Goal: Information Seeking & Learning: Learn about a topic

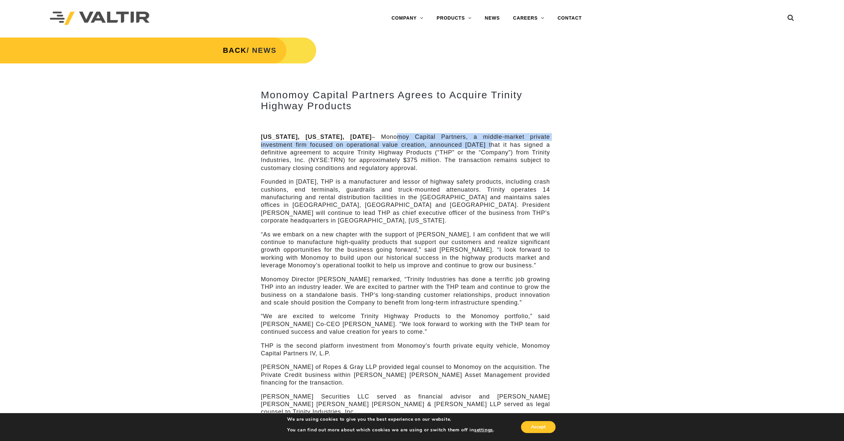
drag, startPoint x: 409, startPoint y: 134, endPoint x: 490, endPoint y: 143, distance: 81.5
click at [490, 143] on p "[US_STATE], [US_STATE], [DATE] – Monomoy Capital Partners, a middle-market priv…" at bounding box center [405, 152] width 289 height 39
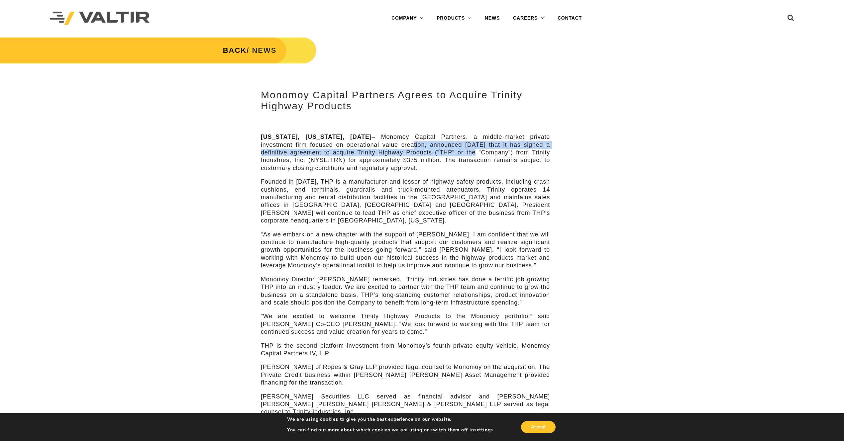
drag, startPoint x: 412, startPoint y: 145, endPoint x: 475, endPoint y: 153, distance: 63.2
click at [475, 153] on p "[US_STATE], [US_STATE], [DATE] – Monomoy Capital Partners, a middle-market priv…" at bounding box center [405, 152] width 289 height 39
drag, startPoint x: 392, startPoint y: 152, endPoint x: 444, endPoint y: 160, distance: 53.5
click at [444, 160] on p "[US_STATE], [US_STATE], [DATE] – Monomoy Capital Partners, a middle-market priv…" at bounding box center [405, 152] width 289 height 39
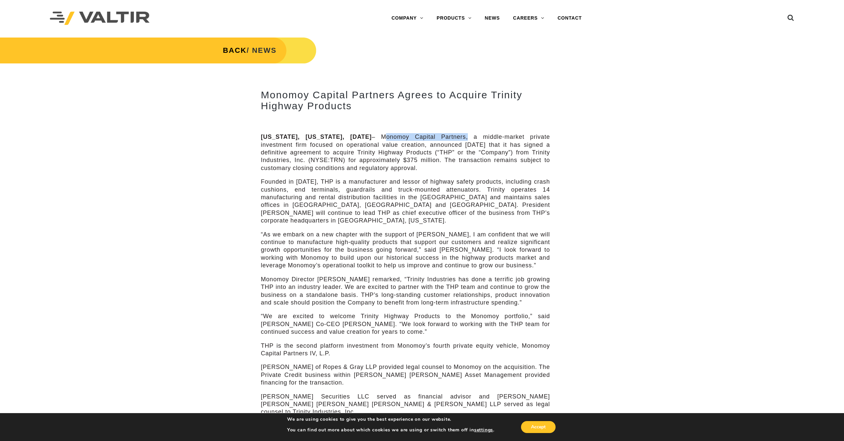
drag, startPoint x: 397, startPoint y: 136, endPoint x: 474, endPoint y: 139, distance: 77.1
click at [474, 139] on p "[US_STATE], [US_STATE], [DATE] – Monomoy Capital Partners, a middle-market priv…" at bounding box center [405, 152] width 289 height 39
copy p "Monomoy Capital Partners"
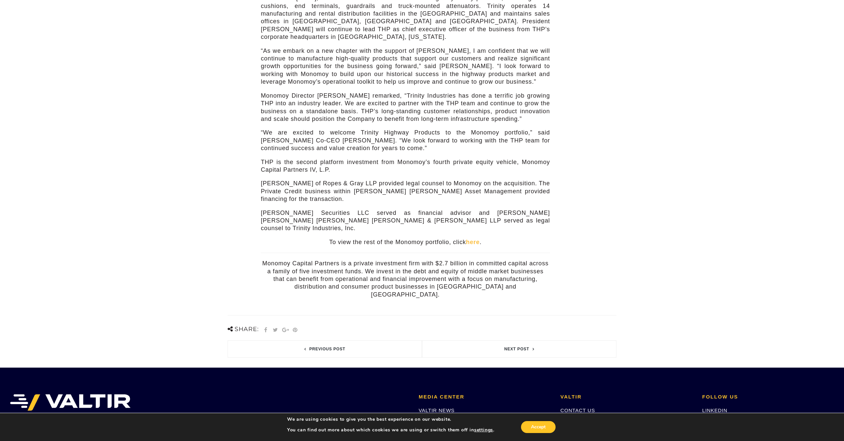
scroll to position [184, 0]
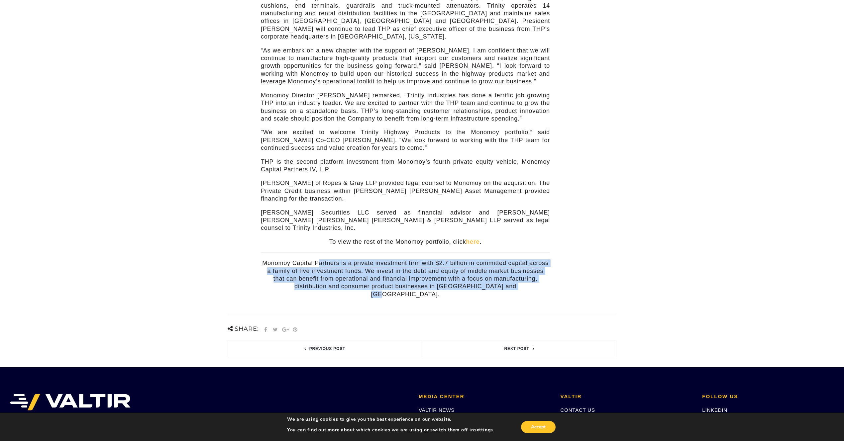
drag, startPoint x: 318, startPoint y: 247, endPoint x: 425, endPoint y: 277, distance: 111.1
click at [425, 277] on div "Monomoy Capital Partners Agrees to Acquire Trinity Highway Products [US_STATE],…" at bounding box center [405, 99] width 299 height 418
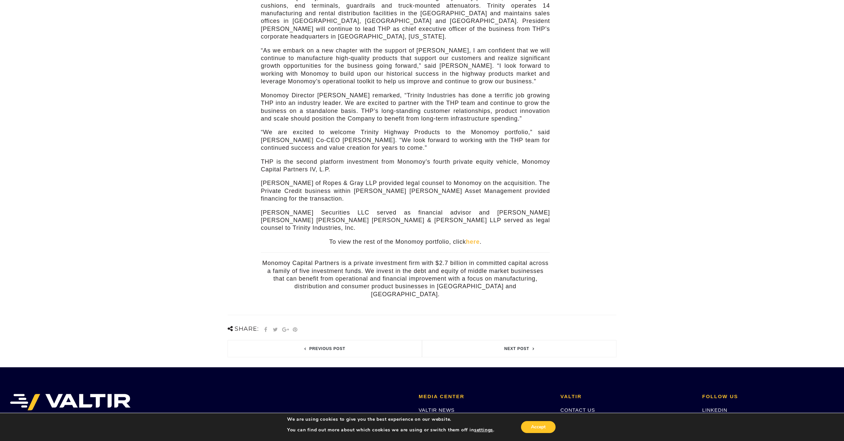
drag, startPoint x: 351, startPoint y: 254, endPoint x: 360, endPoint y: 254, distance: 9.0
click at [351, 259] on p "Monomoy Capital Partners is a private investment firm with $2.7 billion in comm…" at bounding box center [405, 278] width 289 height 39
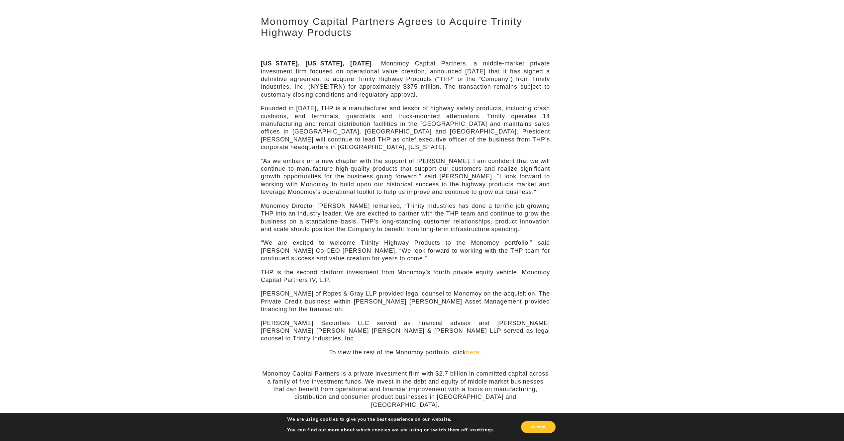
scroll to position [0, 0]
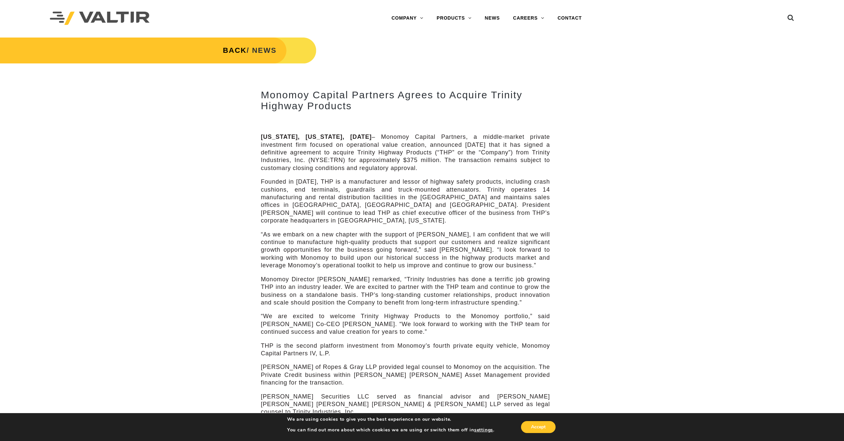
drag, startPoint x: 371, startPoint y: 97, endPoint x: 456, endPoint y: 133, distance: 92.1
click at [456, 133] on div "Monomoy Capital Partners Agrees to Acquire Trinity Highway Products [US_STATE],…" at bounding box center [405, 278] width 289 height 408
drag, startPoint x: 390, startPoint y: 146, endPoint x: 416, endPoint y: 152, distance: 27.5
click at [416, 152] on p "[US_STATE], [US_STATE], [DATE] – Monomoy Capital Partners, a middle-market priv…" at bounding box center [405, 152] width 289 height 39
